Goal: Information Seeking & Learning: Learn about a topic

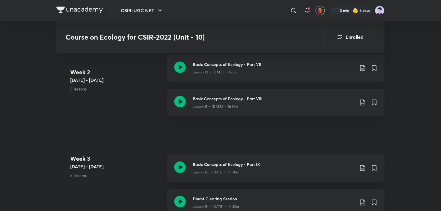
scroll to position [571, 0]
click at [232, 170] on p "Lesson 12 • [DATE] • 1h 30m" at bounding box center [216, 172] width 47 height 5
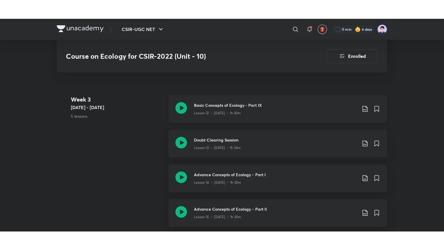
scroll to position [650, 0]
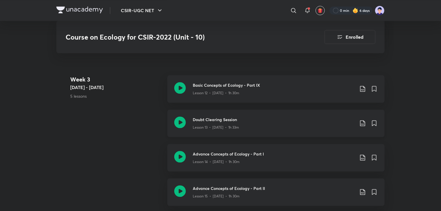
click at [213, 120] on h3 "Doubt Clearing Session" at bounding box center [274, 119] width 162 height 6
